Goal: Find specific page/section: Find specific page/section

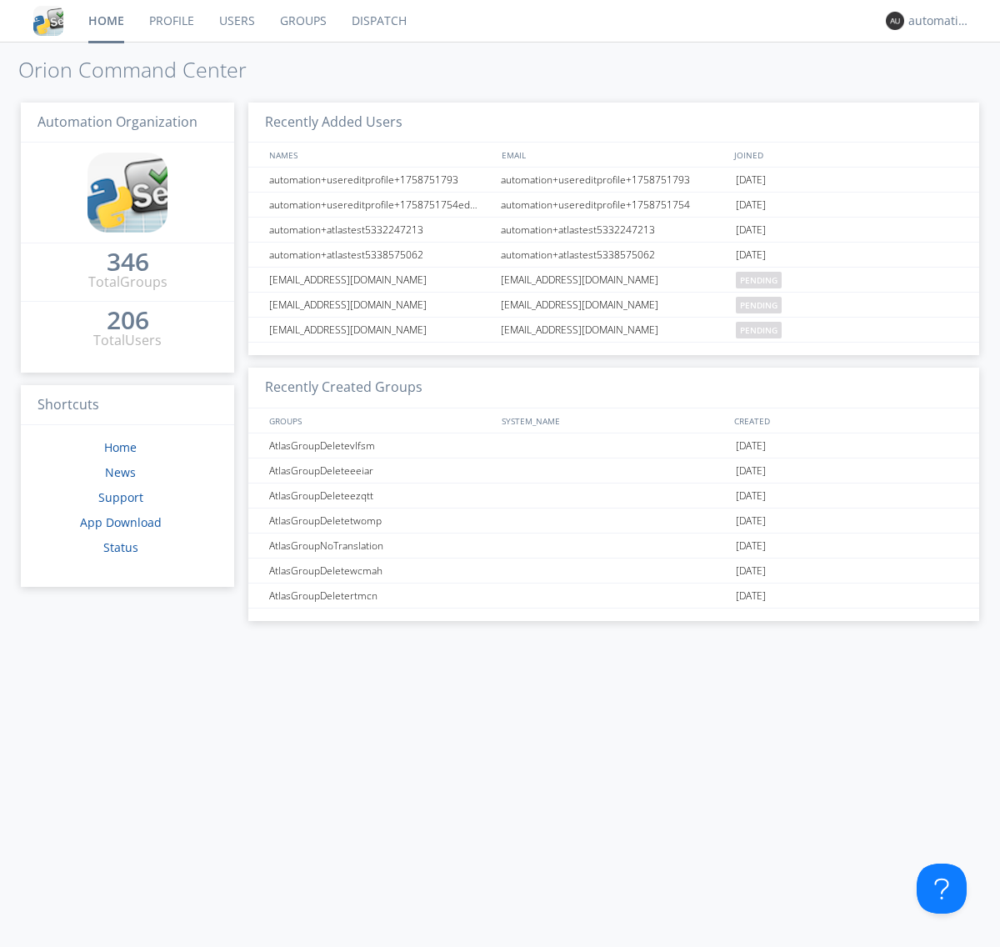
click at [378, 21] on link "Dispatch" at bounding box center [379, 21] width 80 height 42
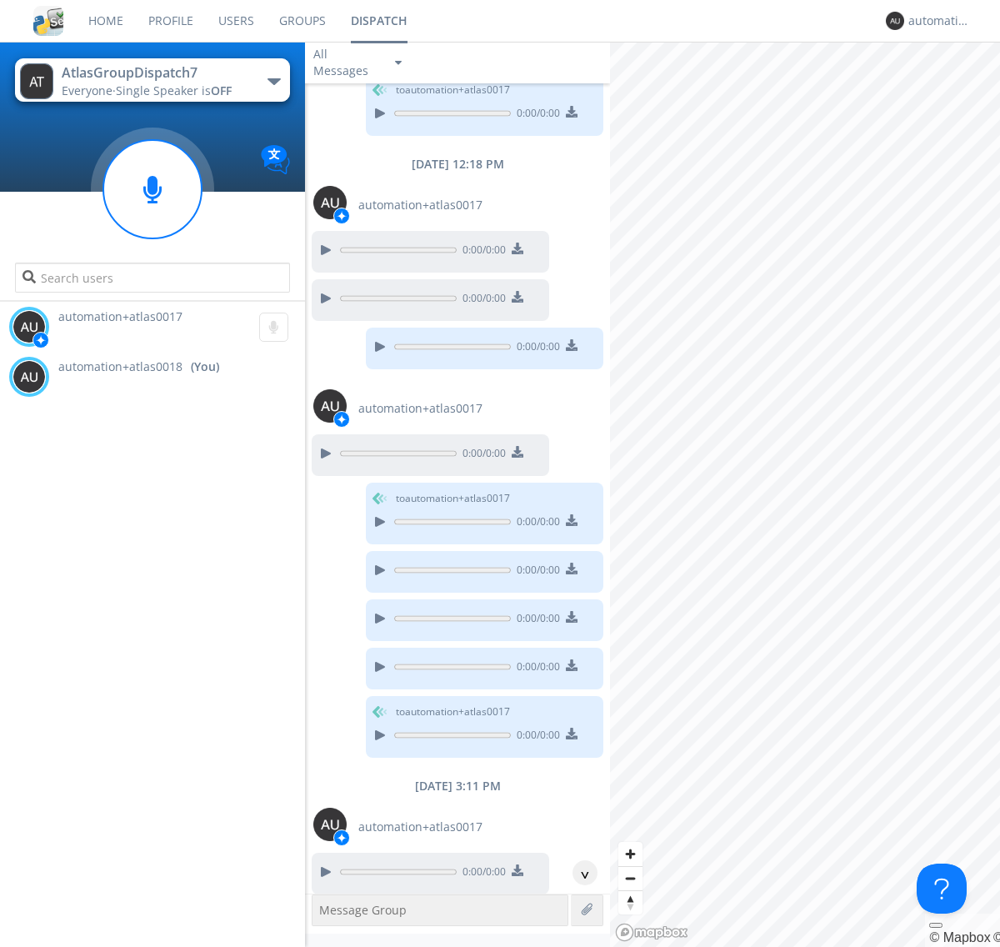
scroll to position [668, 0]
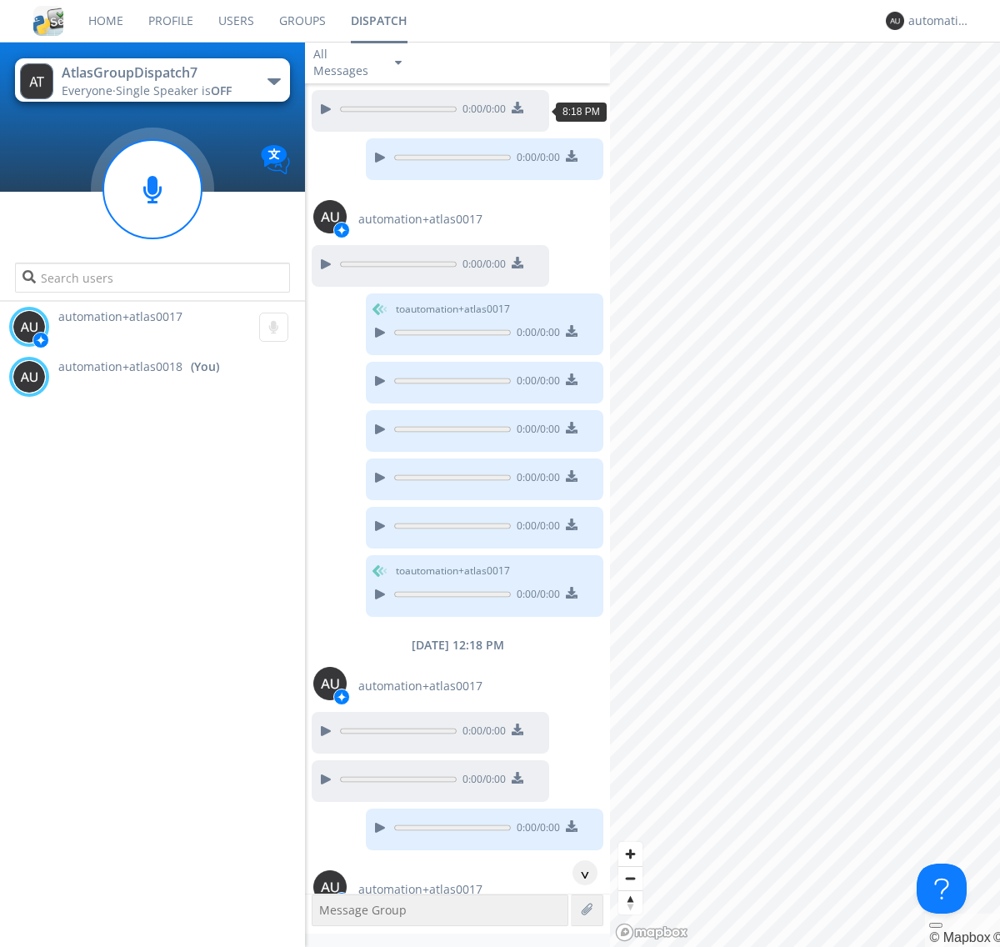
scroll to position [132, 0]
click at [578, 873] on div "^" at bounding box center [585, 872] width 25 height 25
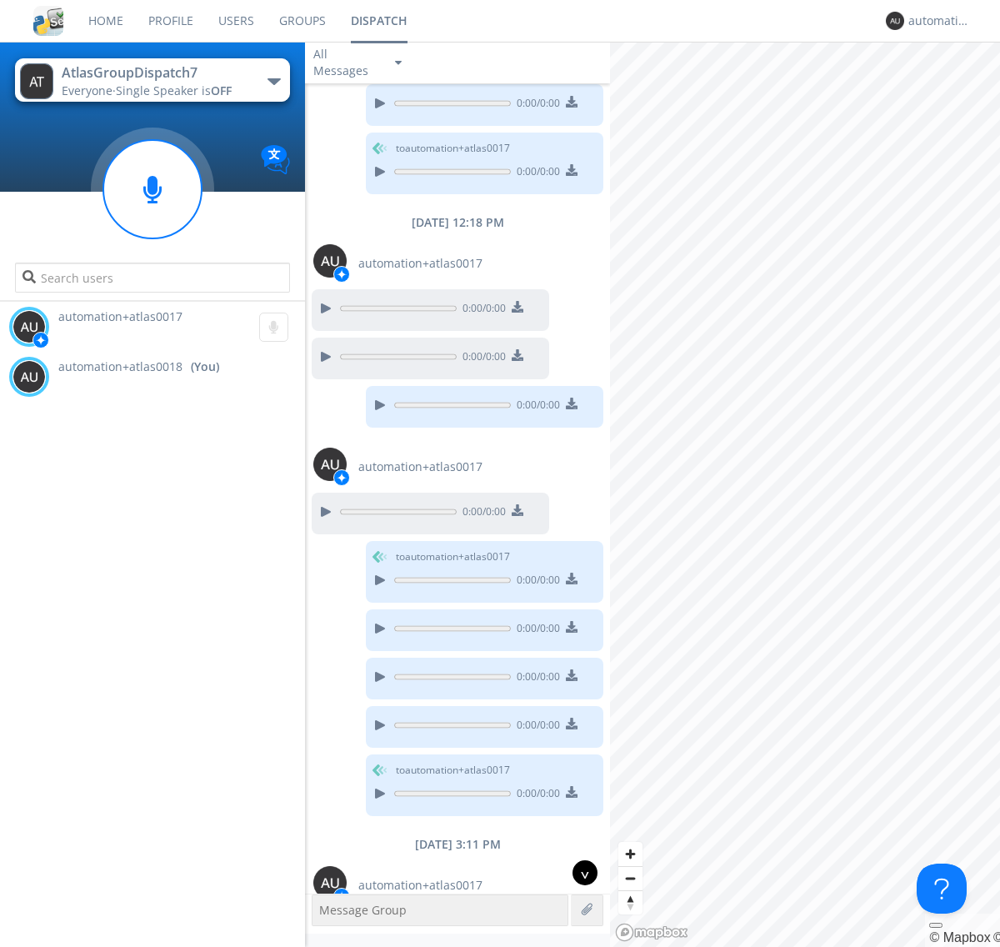
scroll to position [668, 0]
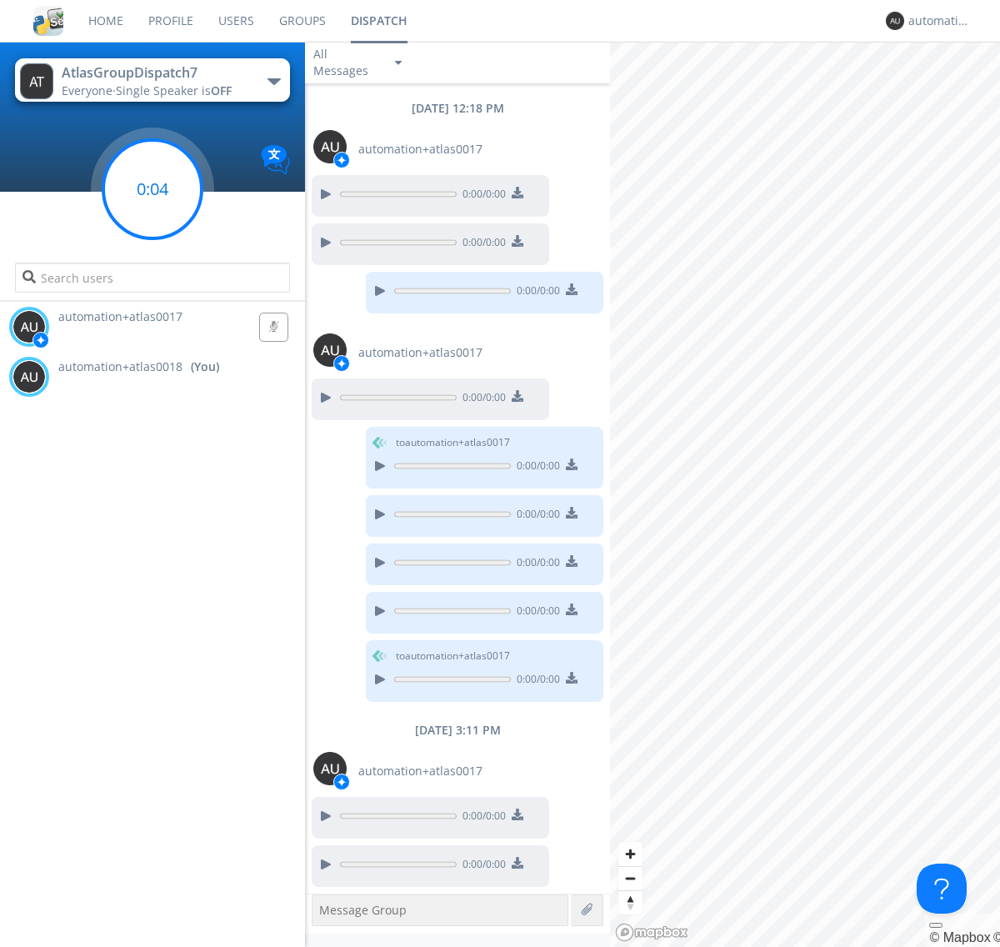
click at [153, 189] on g at bounding box center [152, 189] width 98 height 98
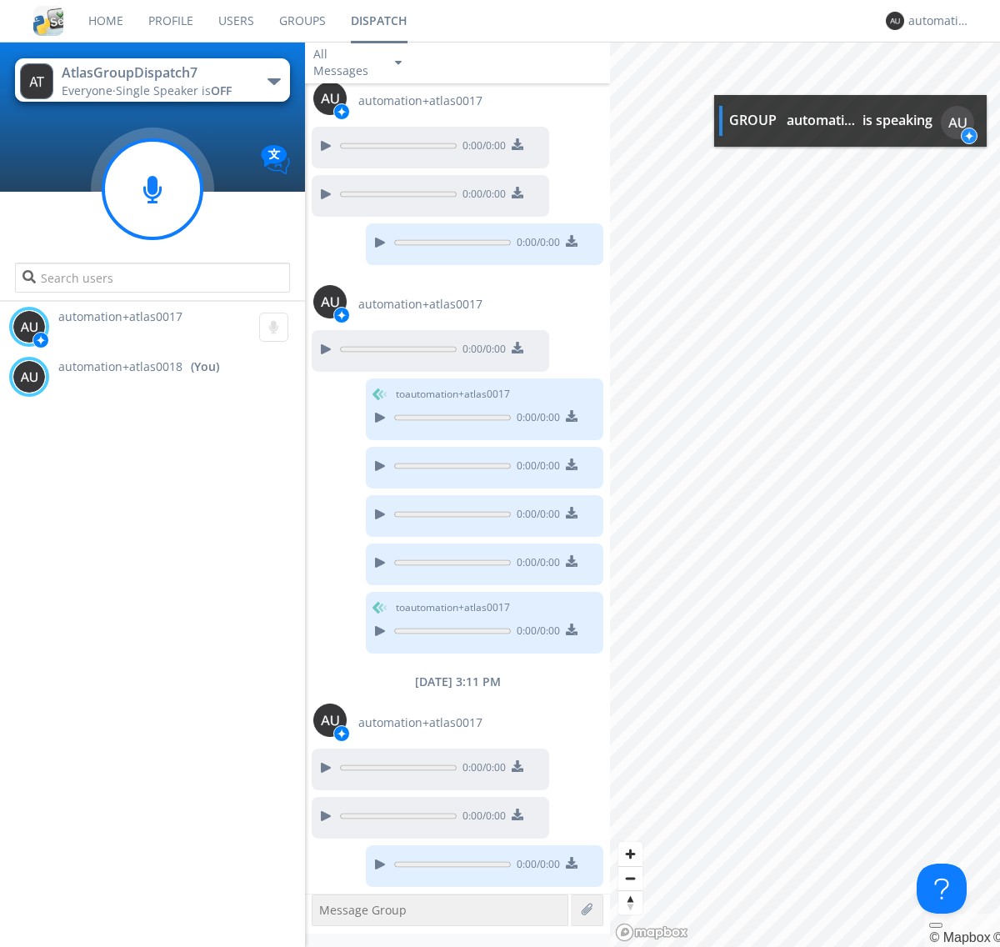
scroll to position [823, 0]
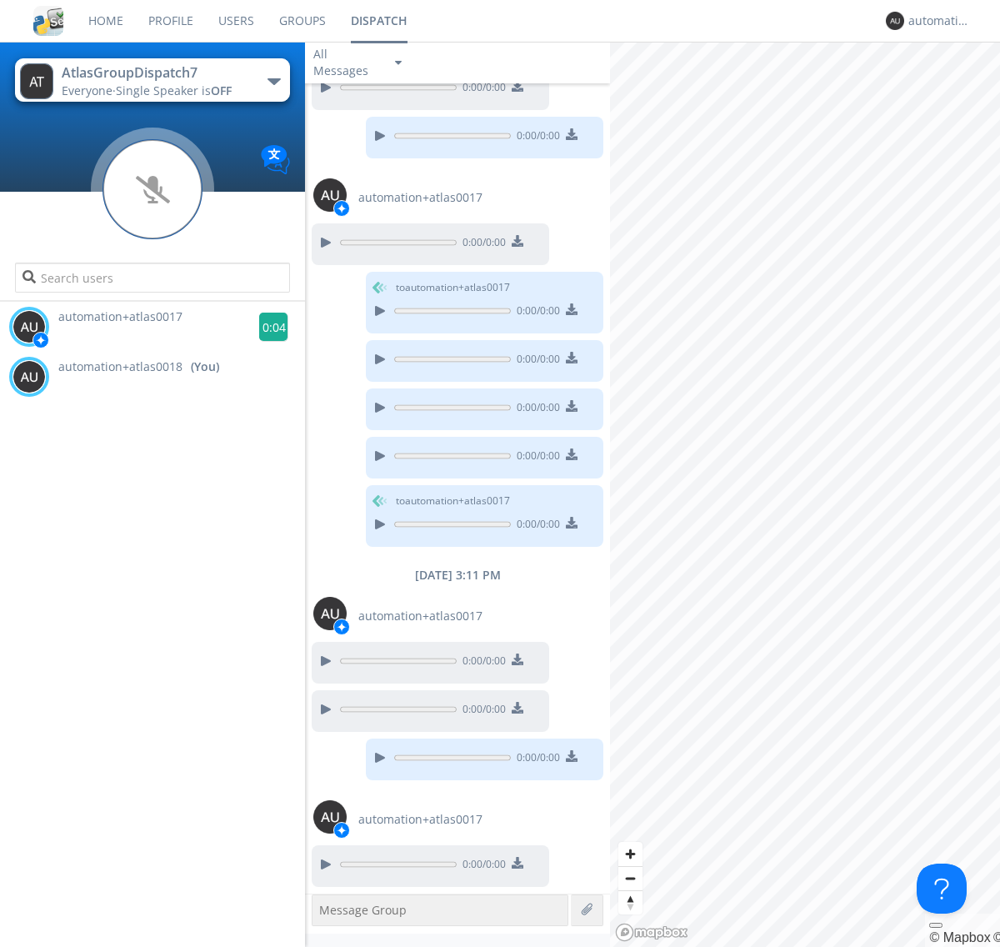
click at [267, 327] on g at bounding box center [273, 327] width 29 height 29
